Goal: Information Seeking & Learning: Learn about a topic

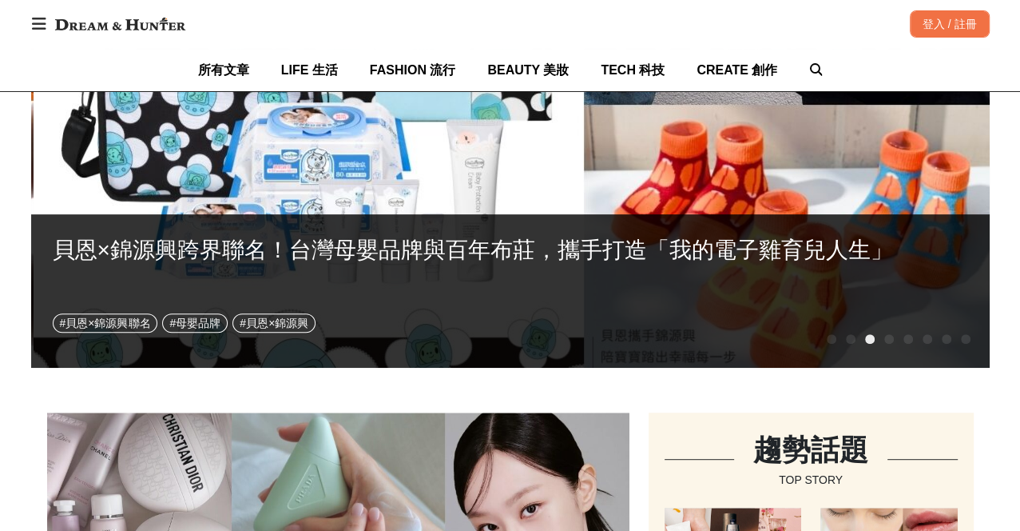
drag, startPoint x: 133, startPoint y: 16, endPoint x: 249, endPoint y: 3, distance: 115.8
click at [133, 16] on img at bounding box center [120, 24] width 146 height 29
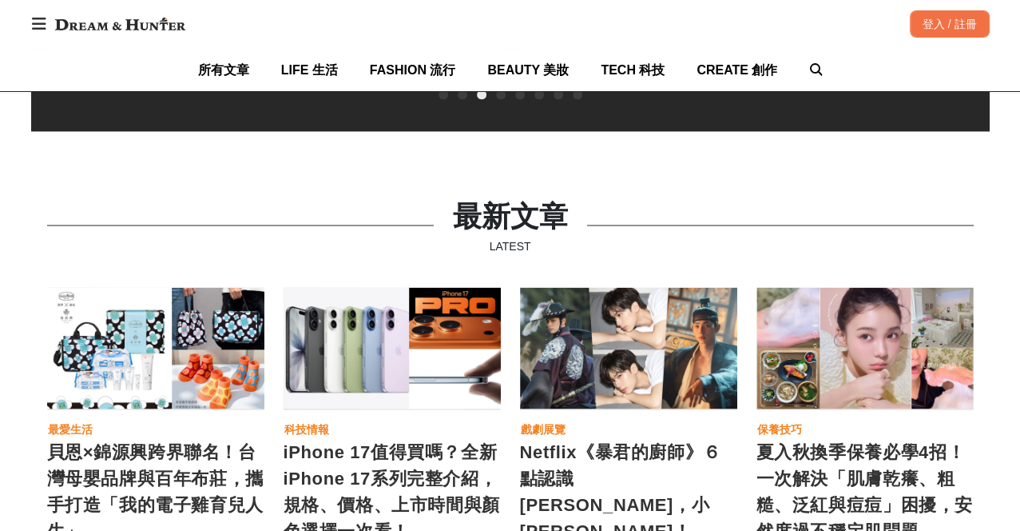
scroll to position [2042, 0]
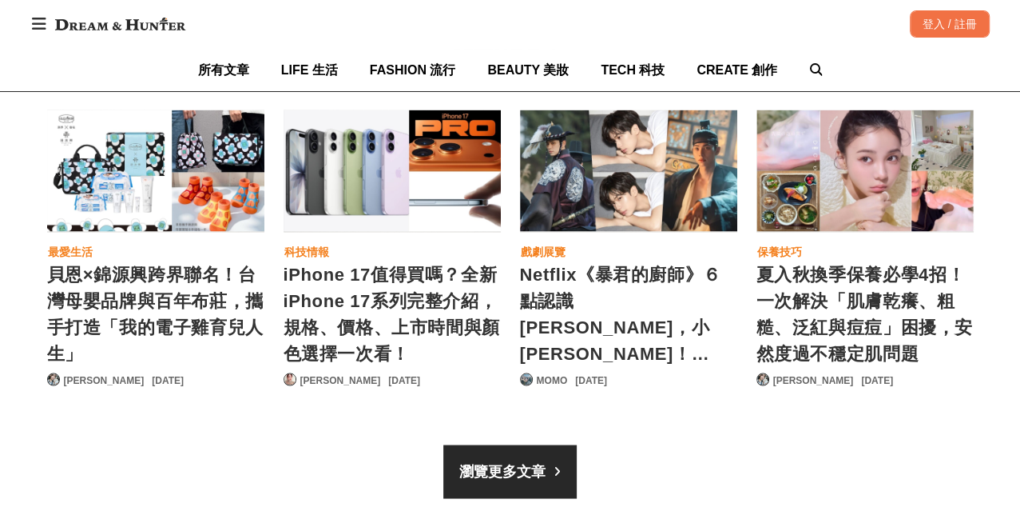
click at [160, 264] on div "貝恩×錦源興跨界聯名！台灣母嬰品牌與百年布莊，攜手打造「我的電子雞育兒人生」" at bounding box center [155, 312] width 217 height 104
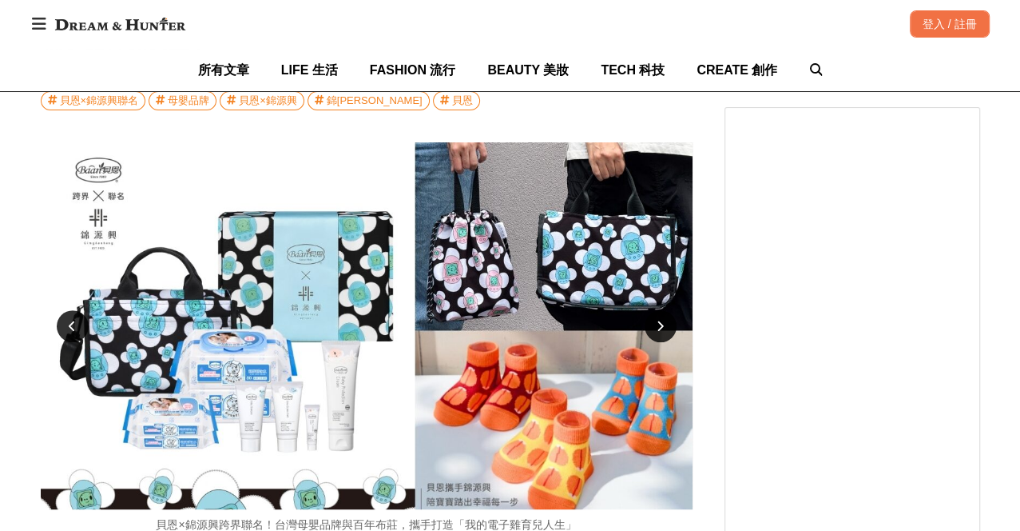
scroll to position [396, 0]
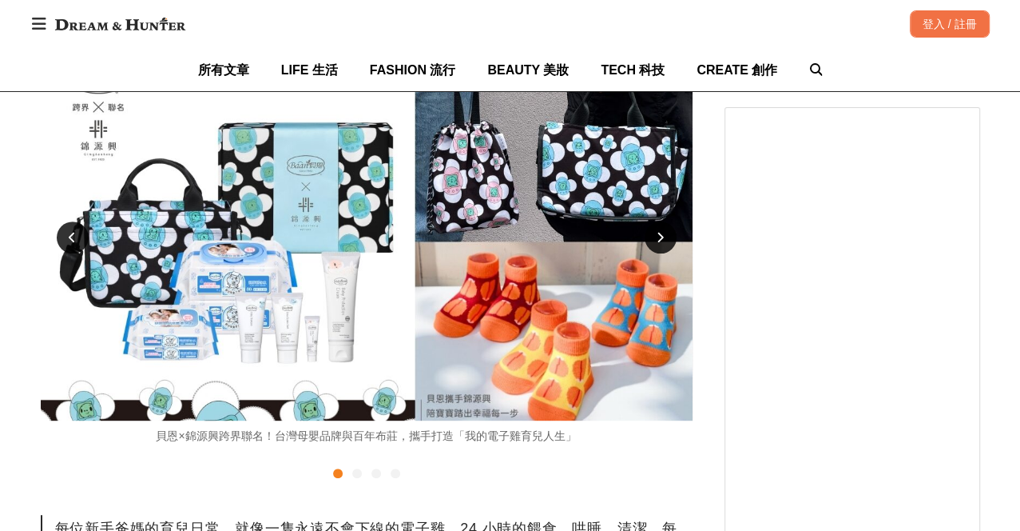
click at [354, 474] on div at bounding box center [357, 473] width 10 height 10
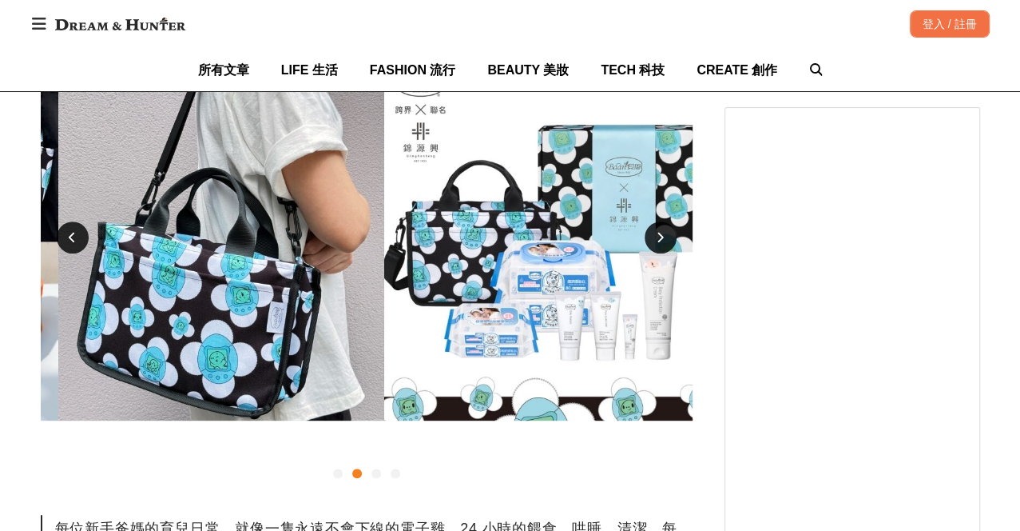
scroll to position [0, 652]
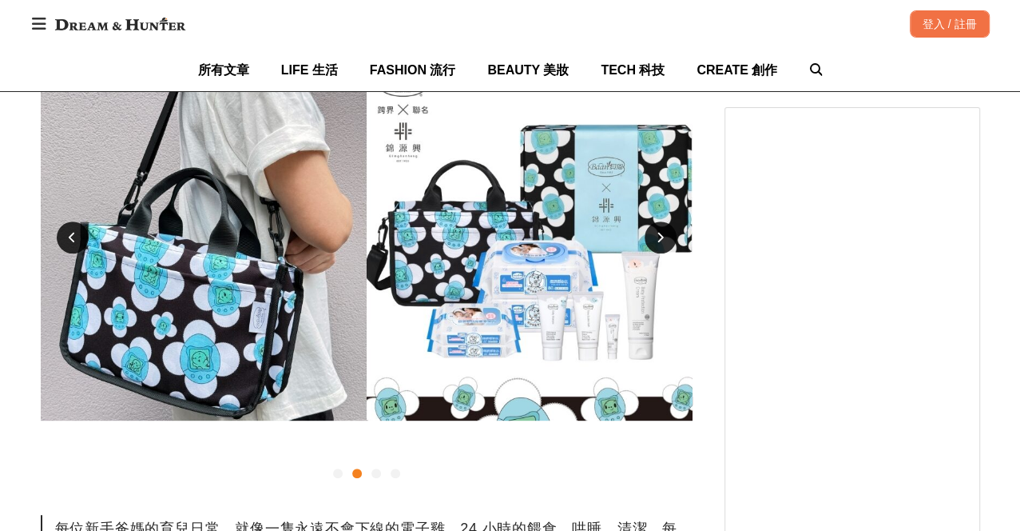
click at [372, 475] on div at bounding box center [377, 473] width 10 height 10
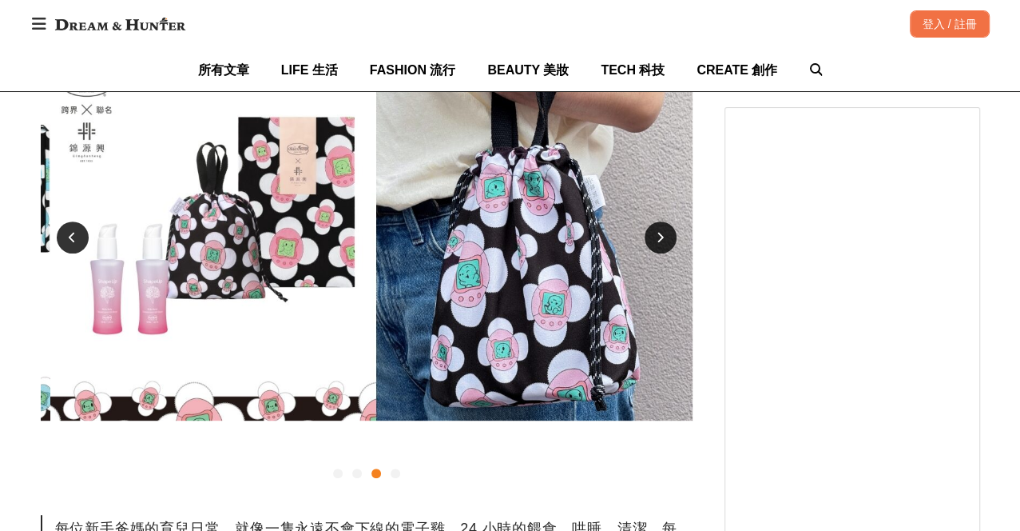
scroll to position [0, 1304]
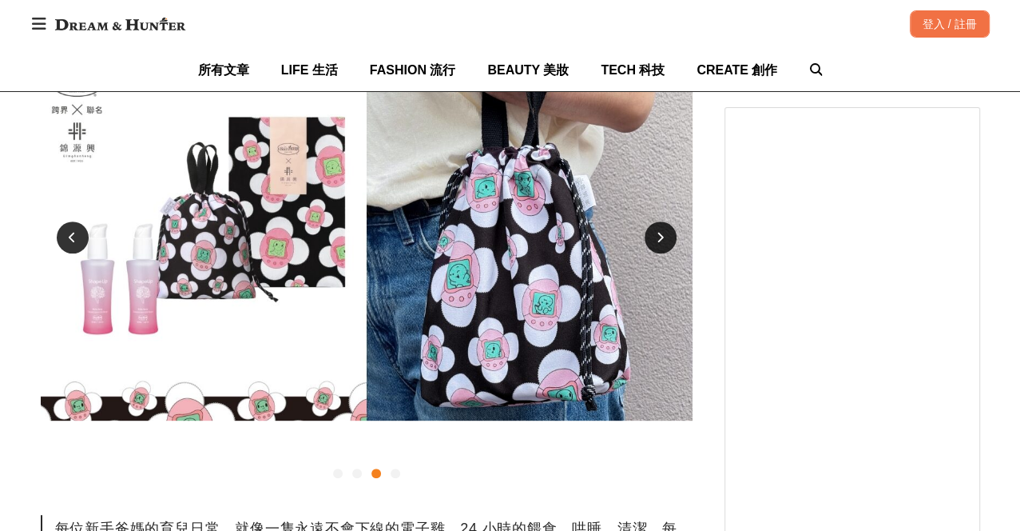
click at [396, 473] on div at bounding box center [396, 473] width 10 height 10
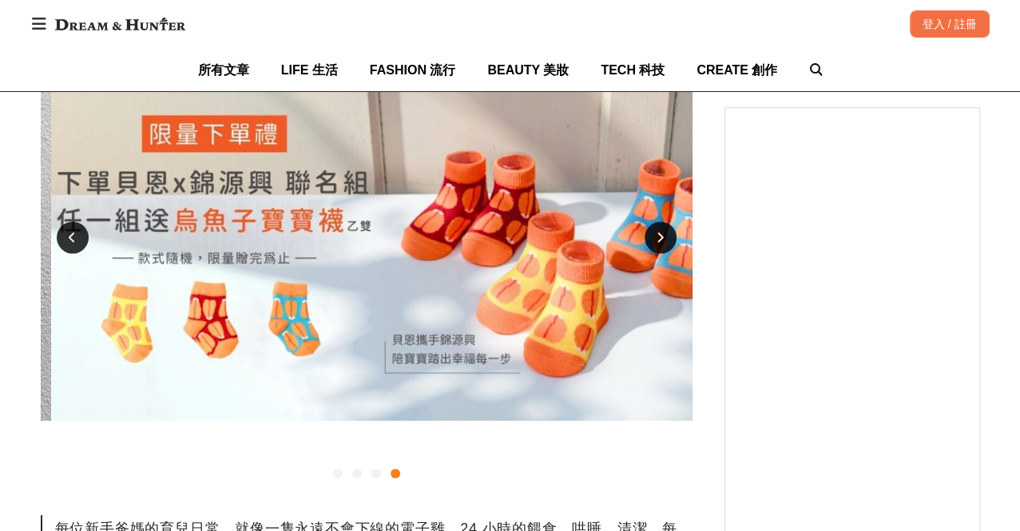
scroll to position [0, 1955]
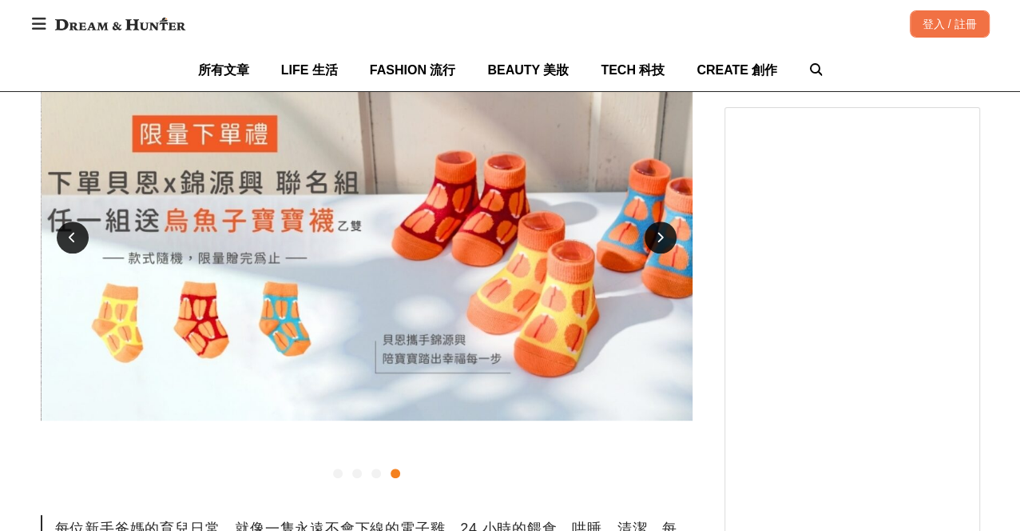
click at [654, 243] on div at bounding box center [661, 237] width 32 height 32
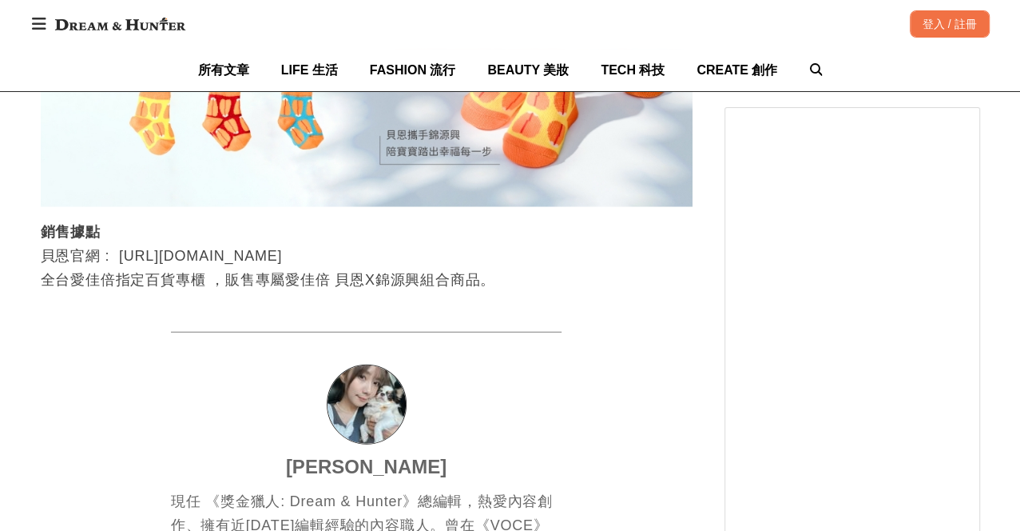
scroll to position [0, 651]
drag, startPoint x: 143, startPoint y: 25, endPoint x: 185, endPoint y: 25, distance: 42.3
click at [143, 25] on img at bounding box center [120, 24] width 146 height 29
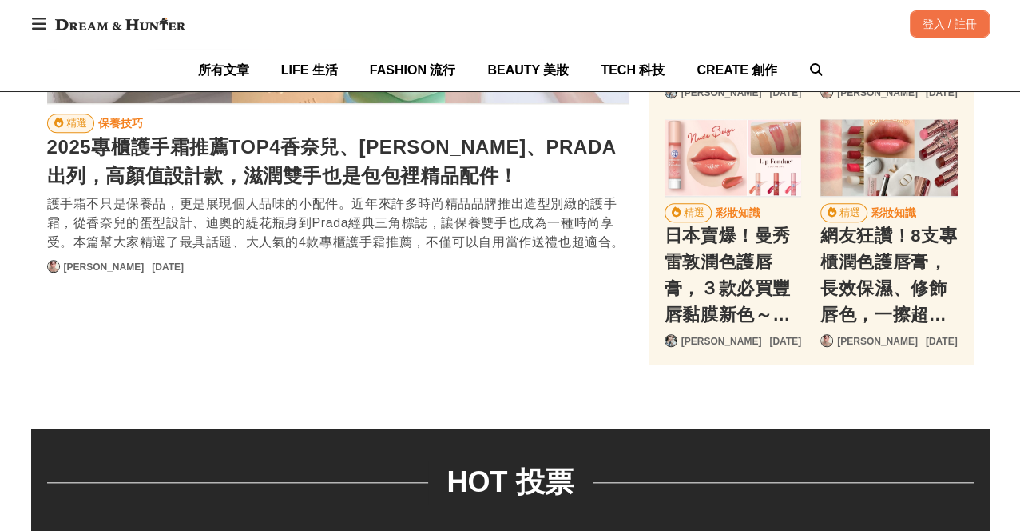
scroll to position [0, 194]
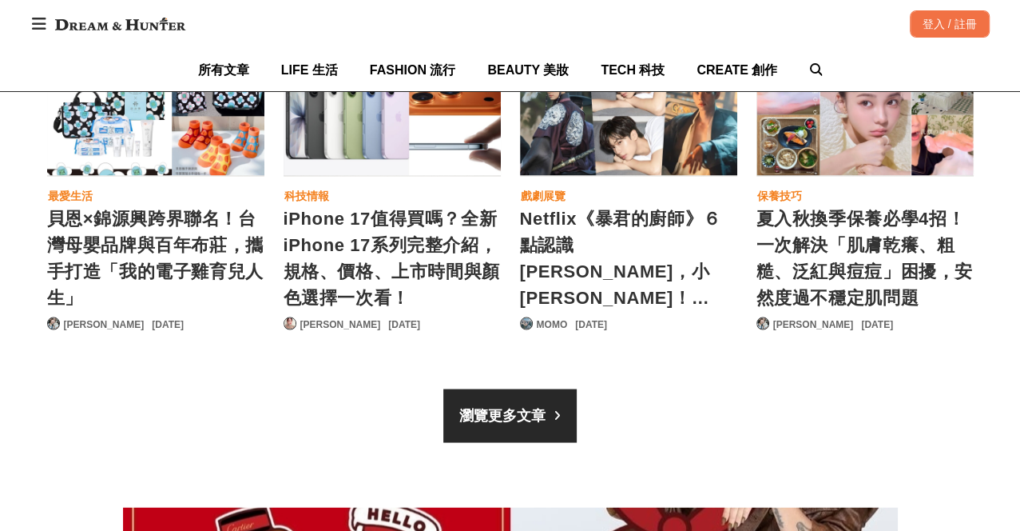
click at [359, 270] on div "iPhone 17值得買嗎？全新iPhone 17系列完整介紹，規格、價格、上市時間與顏色選擇一次看！" at bounding box center [392, 257] width 217 height 104
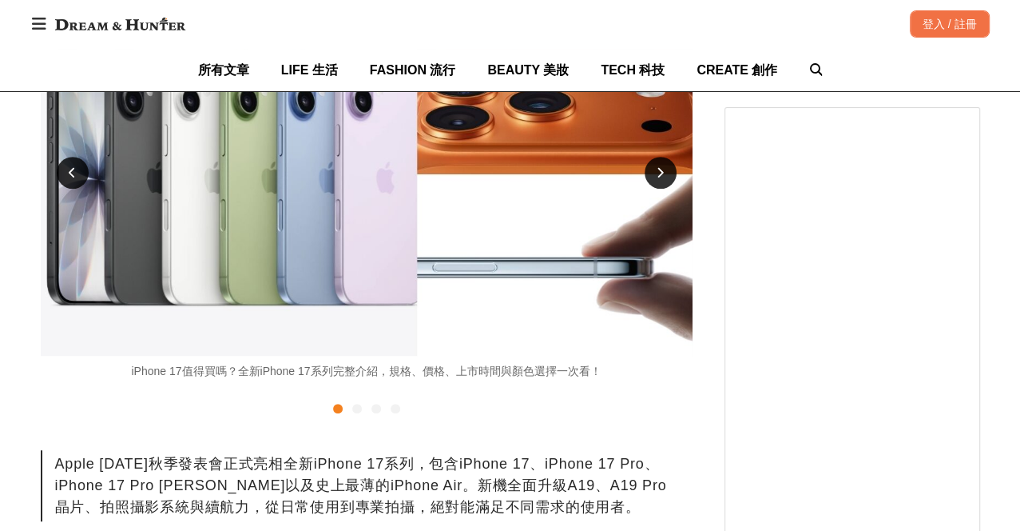
scroll to position [308, 0]
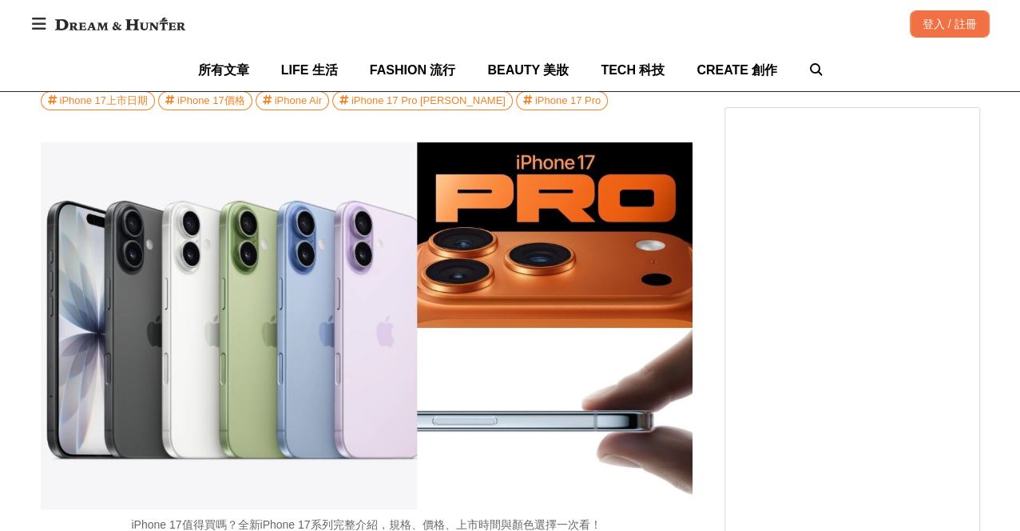
click at [123, 20] on img at bounding box center [120, 24] width 146 height 29
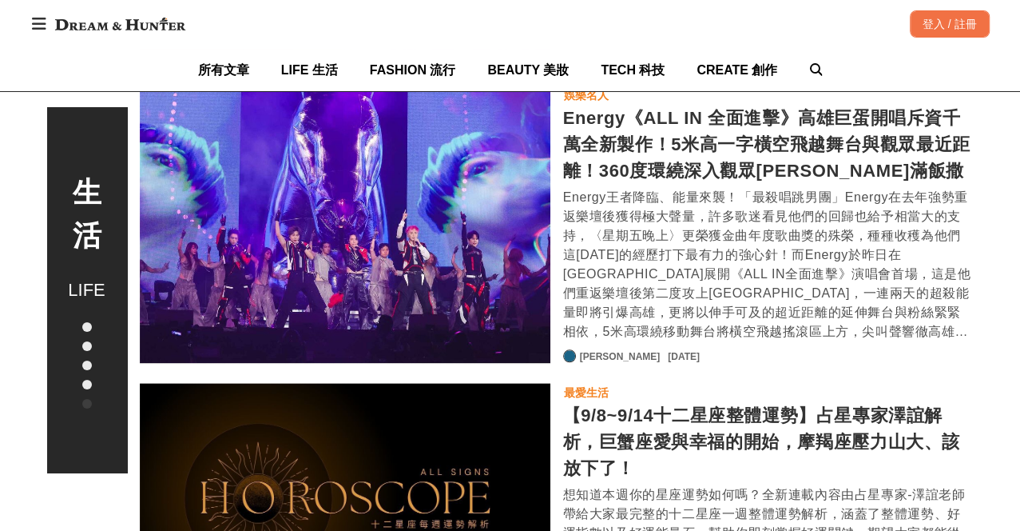
scroll to position [0, 2777]
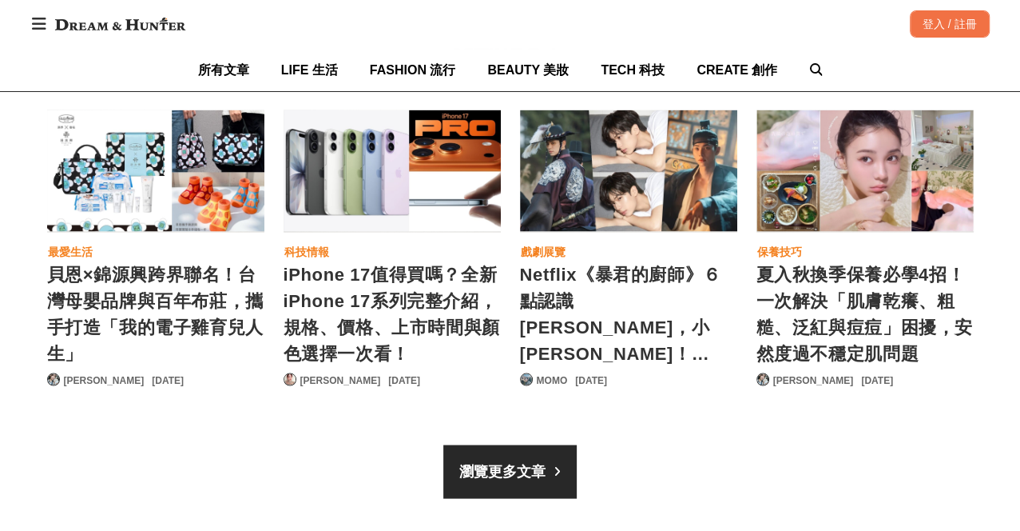
click at [316, 282] on div "iPhone 17值得買嗎？全新iPhone 17系列完整介紹，規格、價格、上市時間與顏色選擇一次看！" at bounding box center [392, 312] width 217 height 104
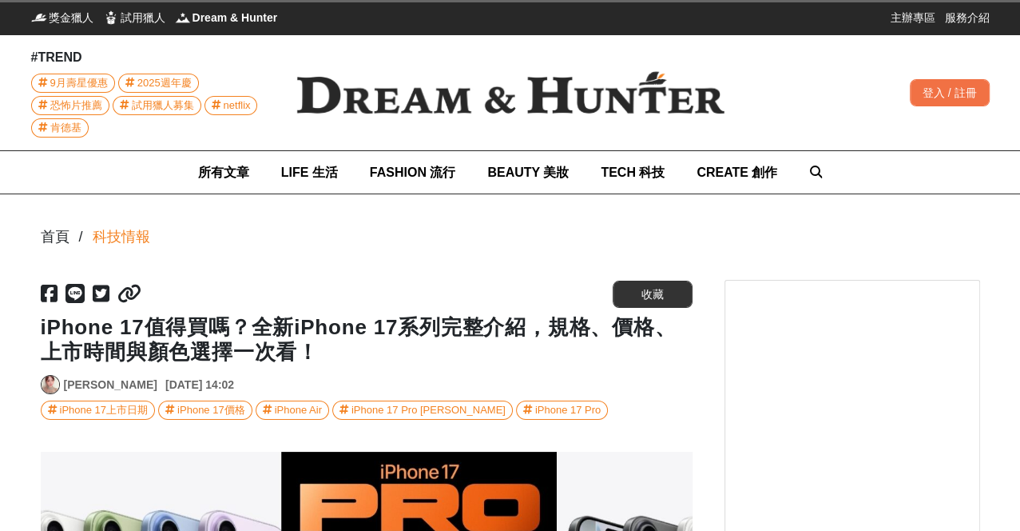
scroll to position [0, 498]
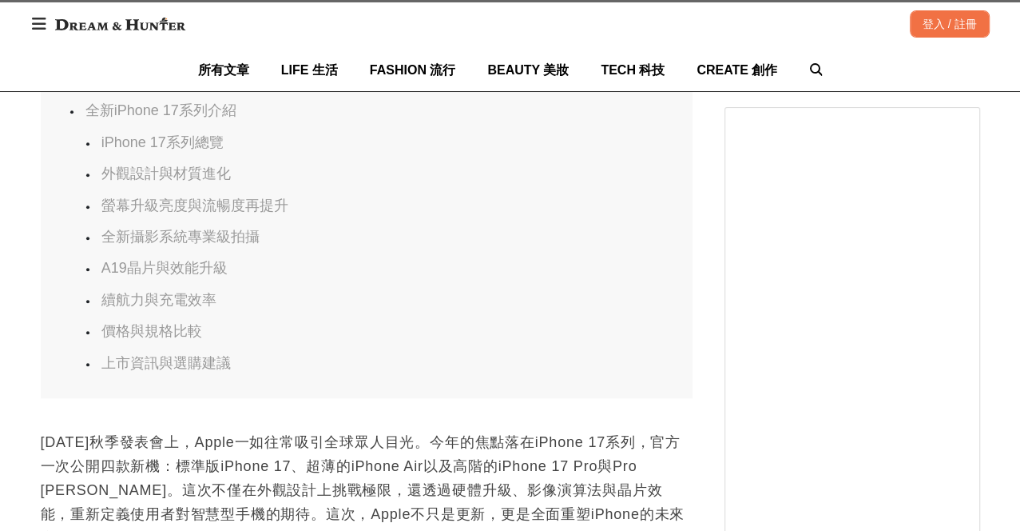
scroll to position [0, 1304]
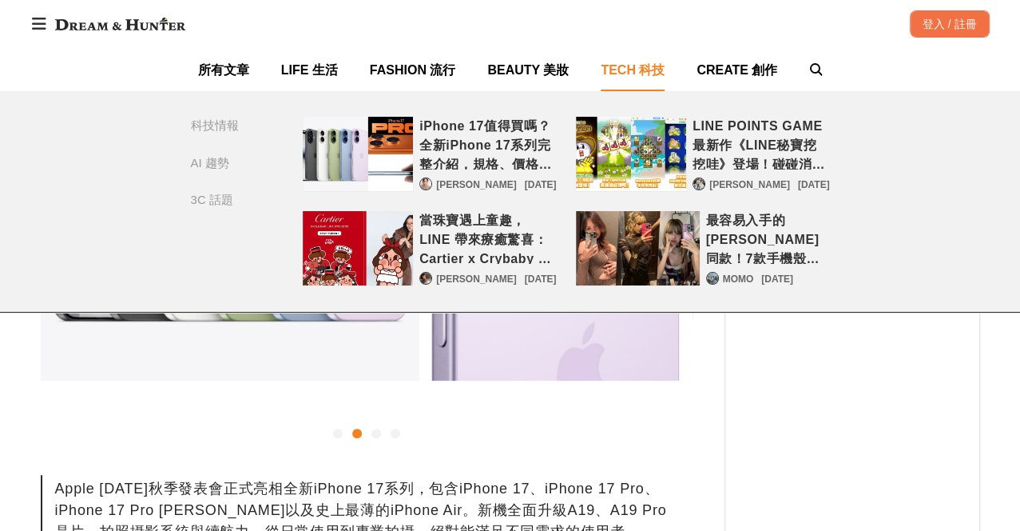
scroll to position [355, 0]
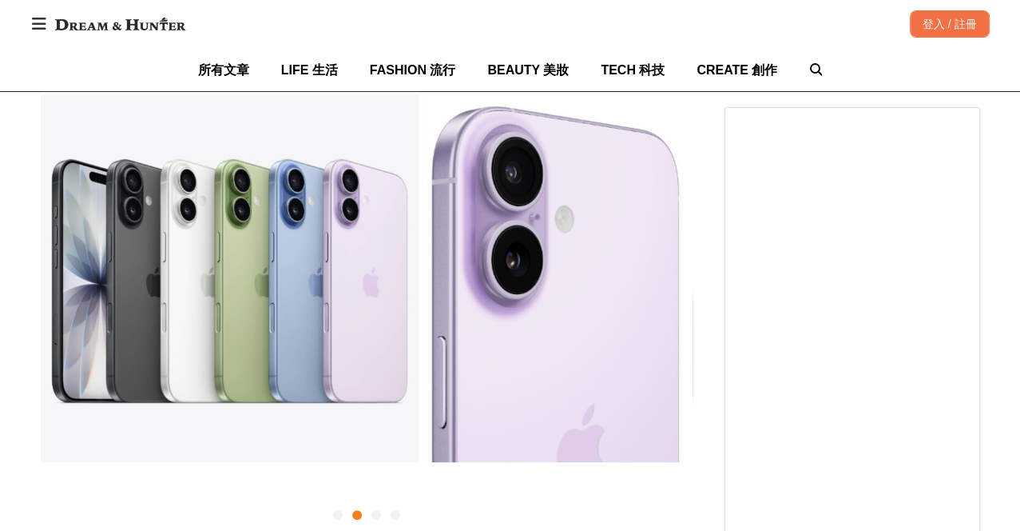
click at [126, 25] on img at bounding box center [120, 24] width 146 height 29
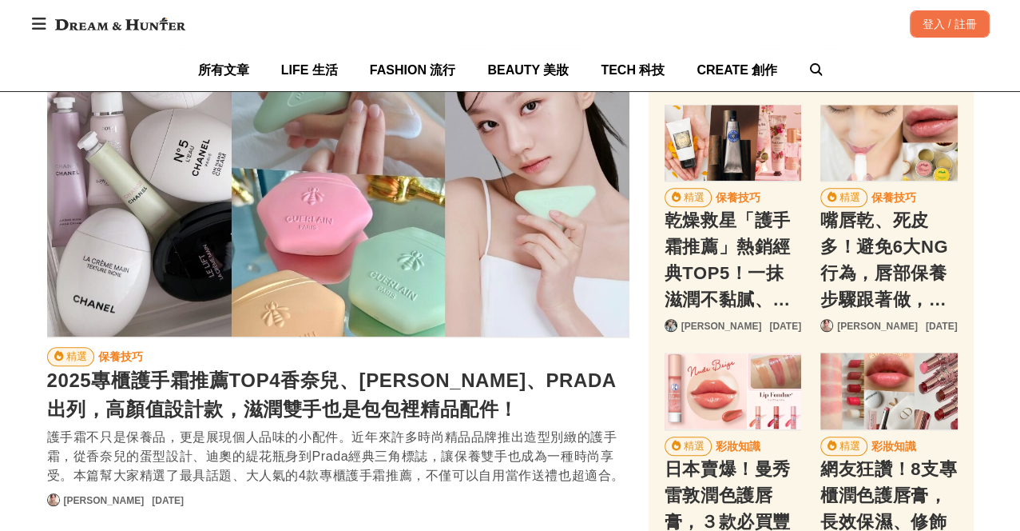
scroll to position [0, 125]
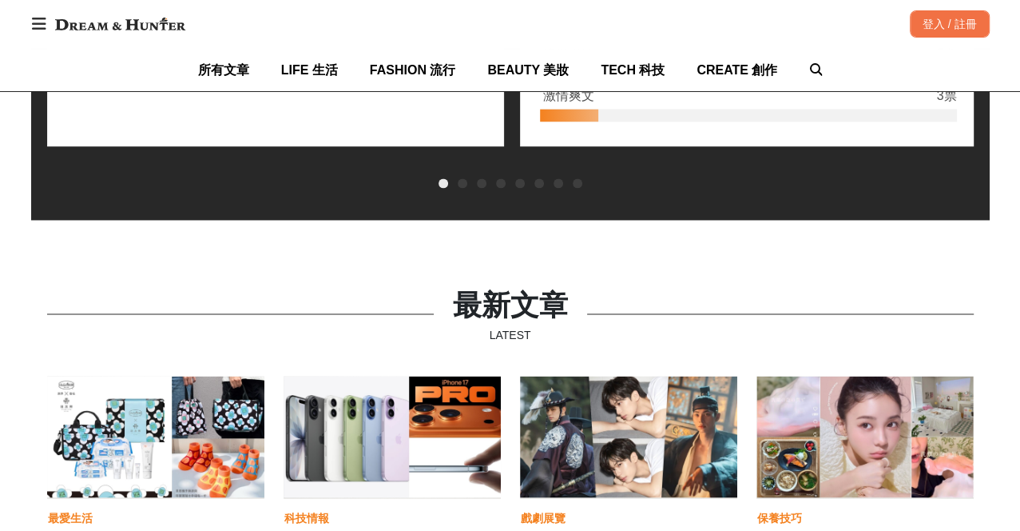
click at [376, 442] on div "iPhone 17值得買嗎？全新iPhone 17系列完整介紹，規格、價格、上市時間與顏色選擇一次看！" at bounding box center [392, 436] width 217 height 121
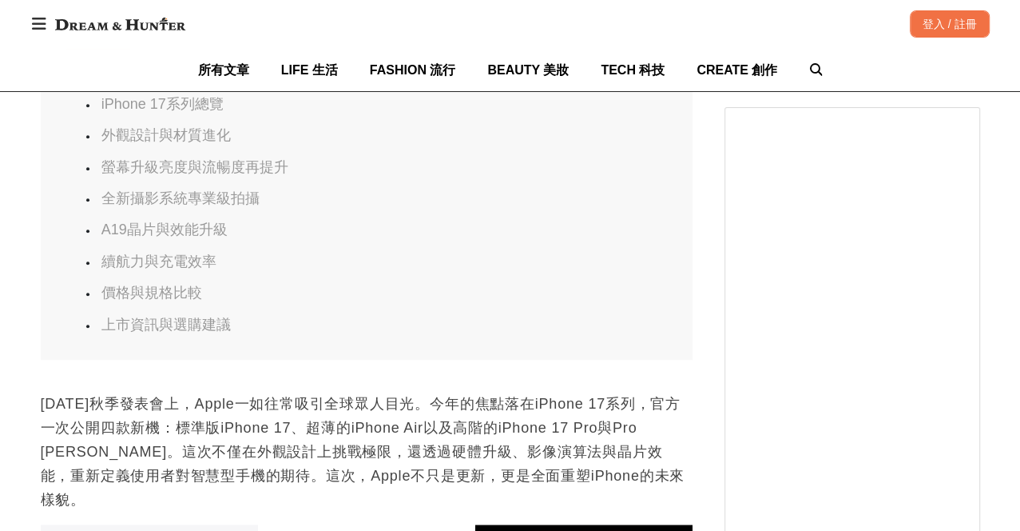
scroll to position [840, 0]
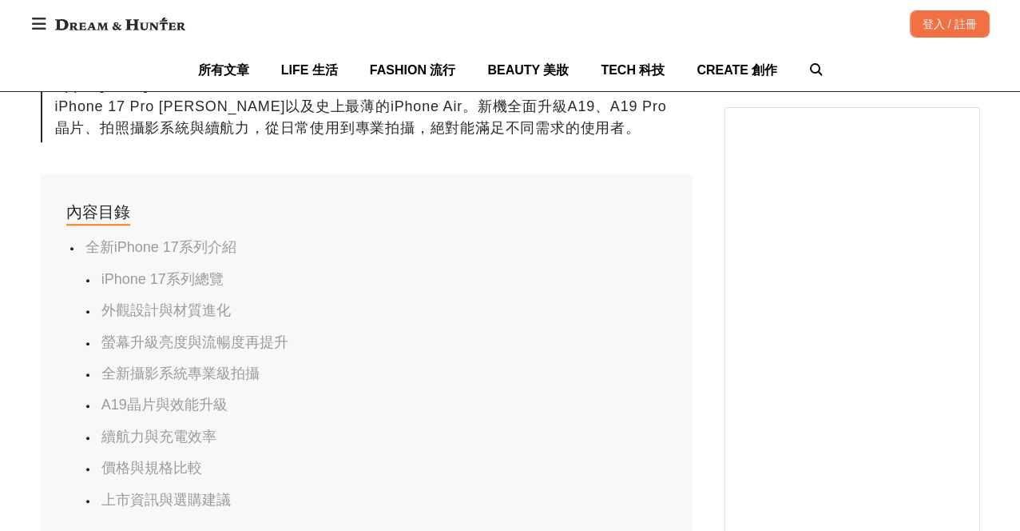
click at [191, 280] on link "iPhone 17系列總覽" at bounding box center [162, 279] width 122 height 16
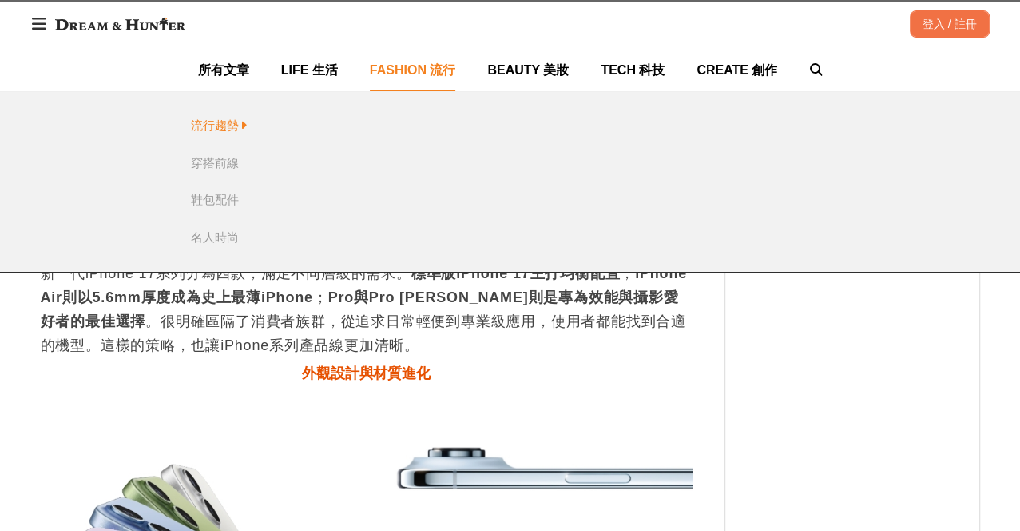
scroll to position [0, 0]
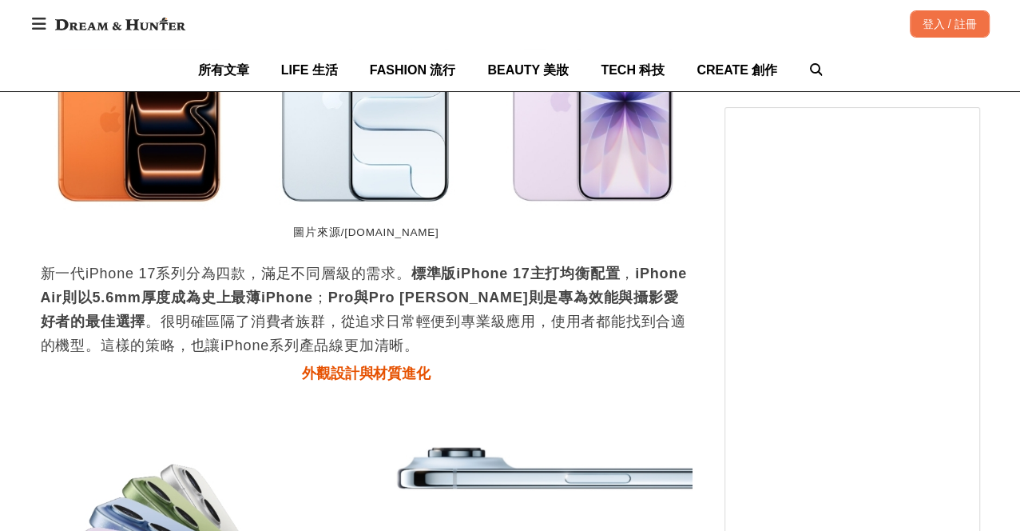
click at [103, 32] on img at bounding box center [120, 24] width 146 height 29
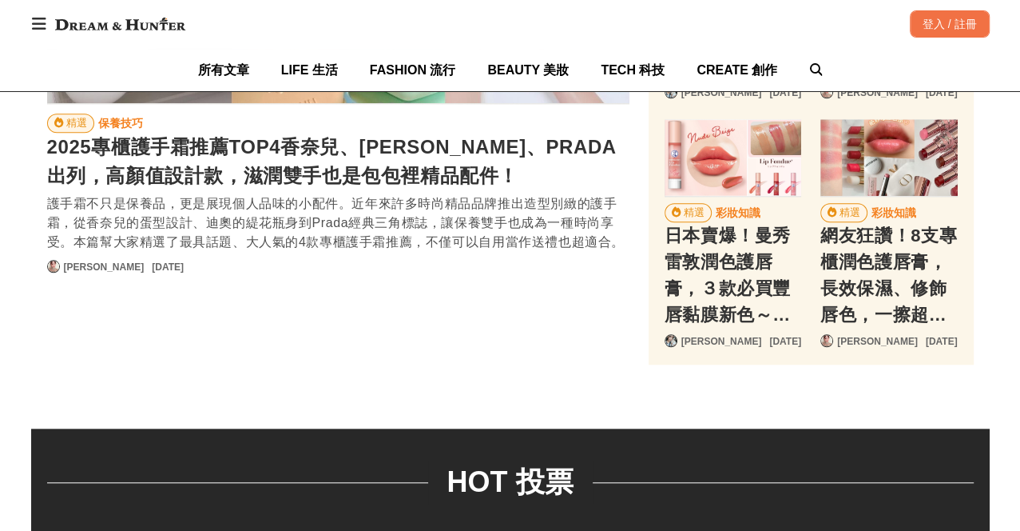
scroll to position [0, 945]
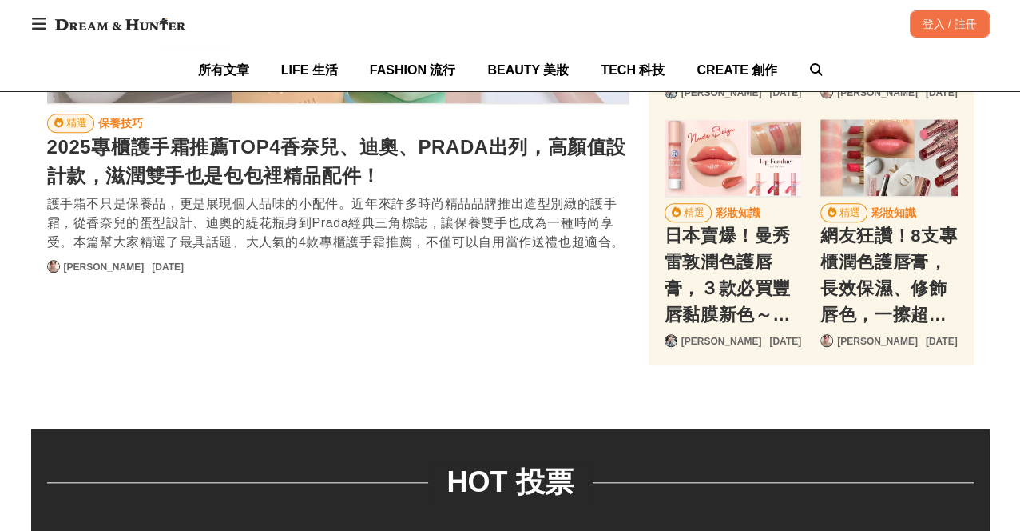
scroll to position [0, 1402]
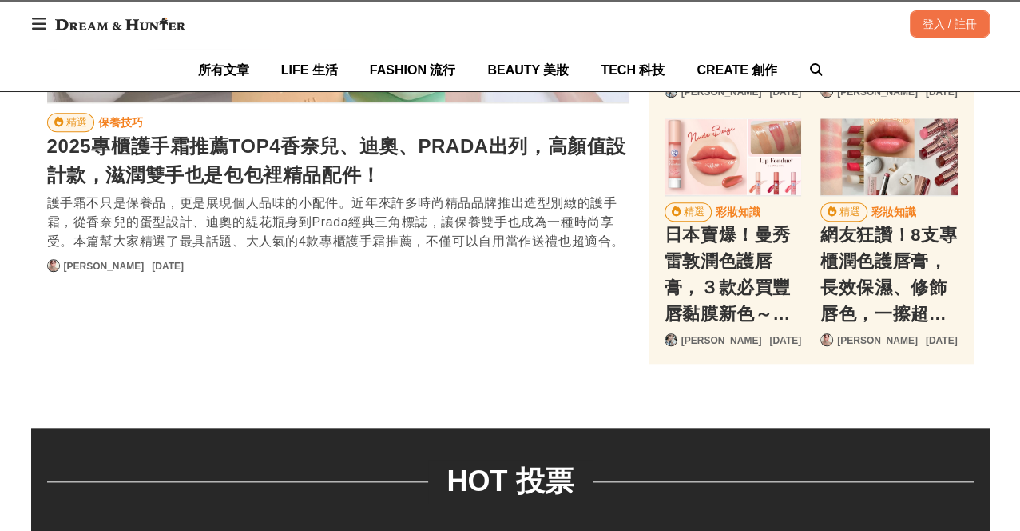
scroll to position [0, 1918]
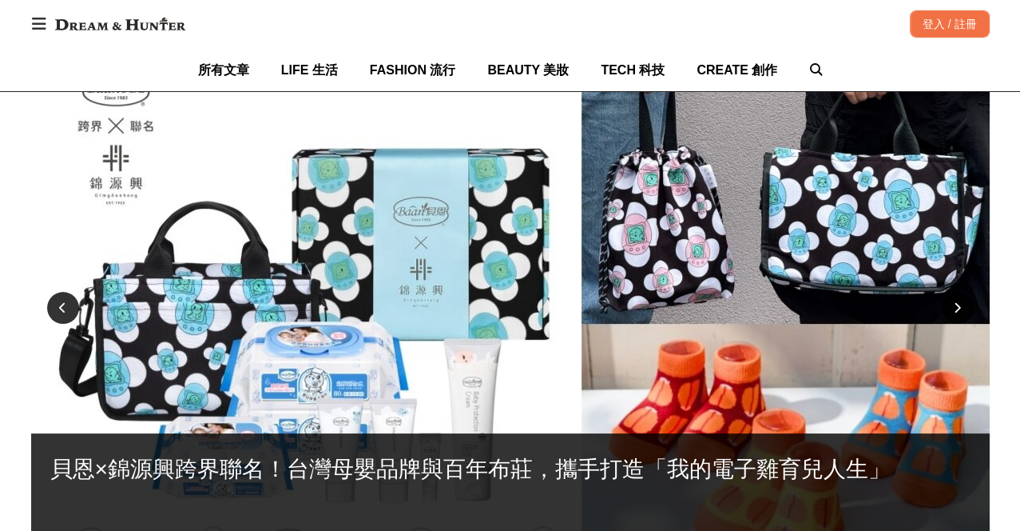
click at [57, 297] on div at bounding box center [63, 308] width 32 height 32
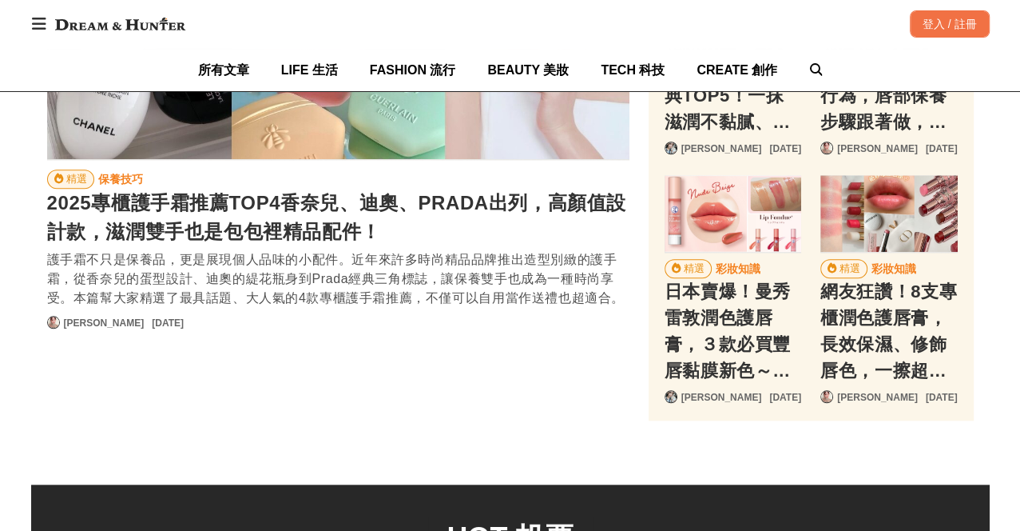
scroll to position [1243, 0]
